Goal: Transaction & Acquisition: Obtain resource

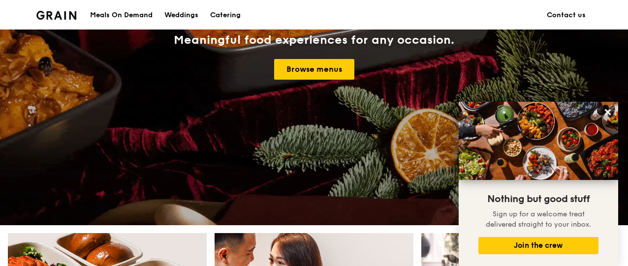
scroll to position [99, 0]
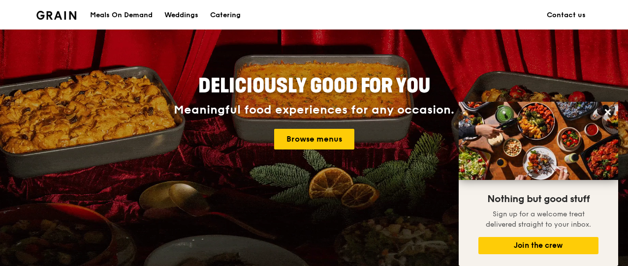
click at [302, 144] on link "Browse menus" at bounding box center [314, 139] width 80 height 21
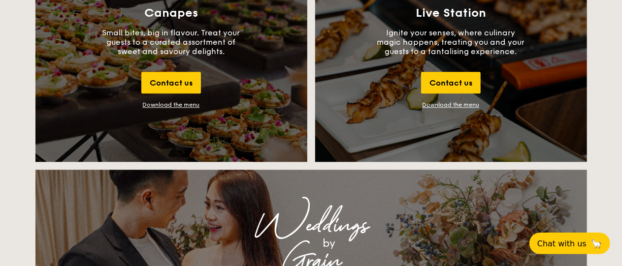
scroll to position [1084, 0]
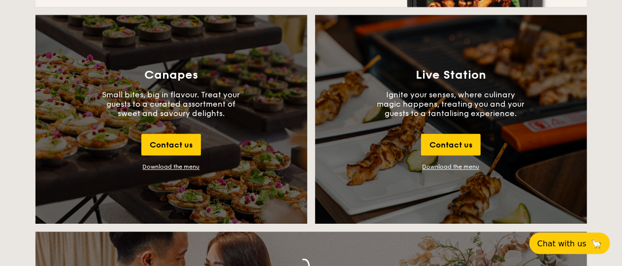
click at [178, 169] on div "Download the menu" at bounding box center [171, 167] width 57 height 7
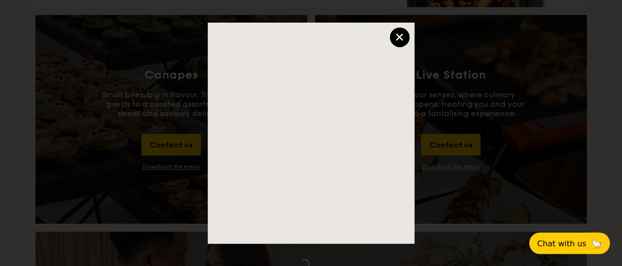
click at [397, 38] on div "×" at bounding box center [400, 38] width 20 height 20
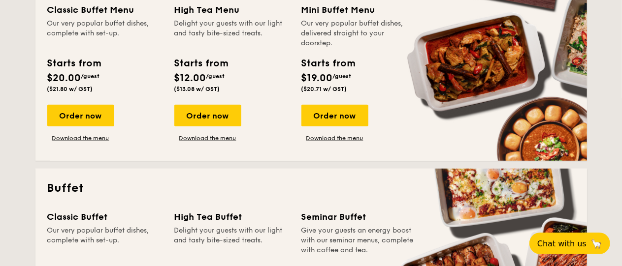
scroll to position [197, 0]
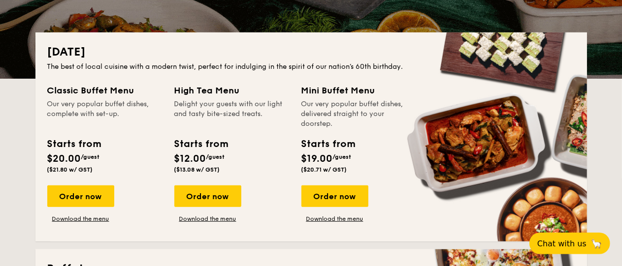
click at [337, 218] on link "Download the menu" at bounding box center [334, 219] width 67 height 8
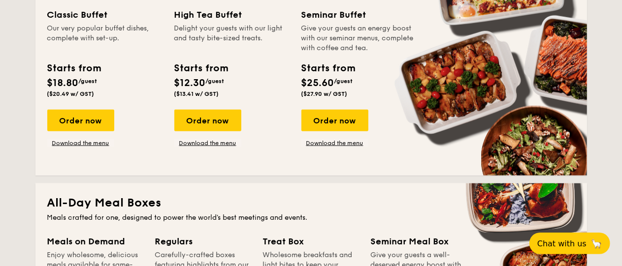
scroll to position [640, 0]
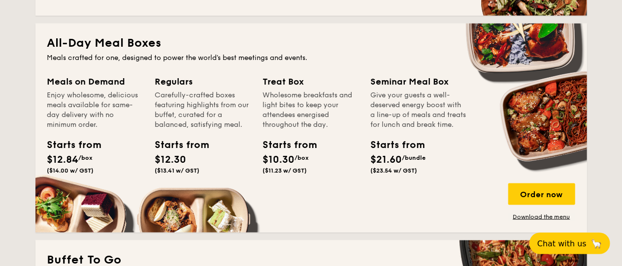
click at [304, 105] on div "Wholesome breakfasts and light bites to keep your attendees energised throughou…" at bounding box center [311, 110] width 96 height 39
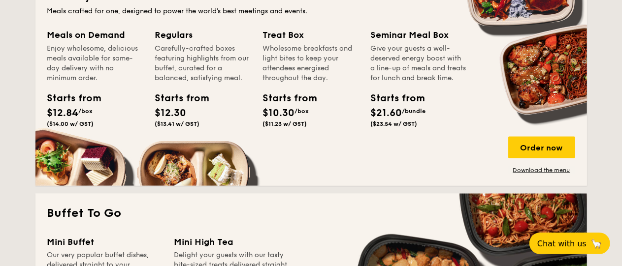
scroll to position [739, 0]
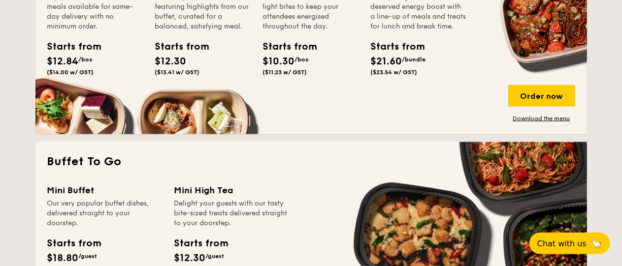
click at [546, 122] on link "Download the menu" at bounding box center [541, 119] width 67 height 8
